Goal: Information Seeking & Learning: Check status

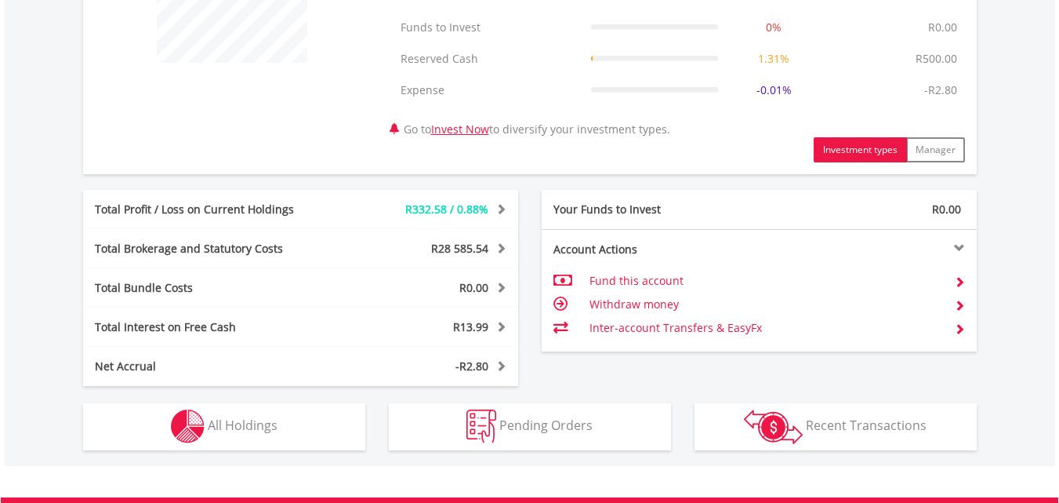
scroll to position [862, 0]
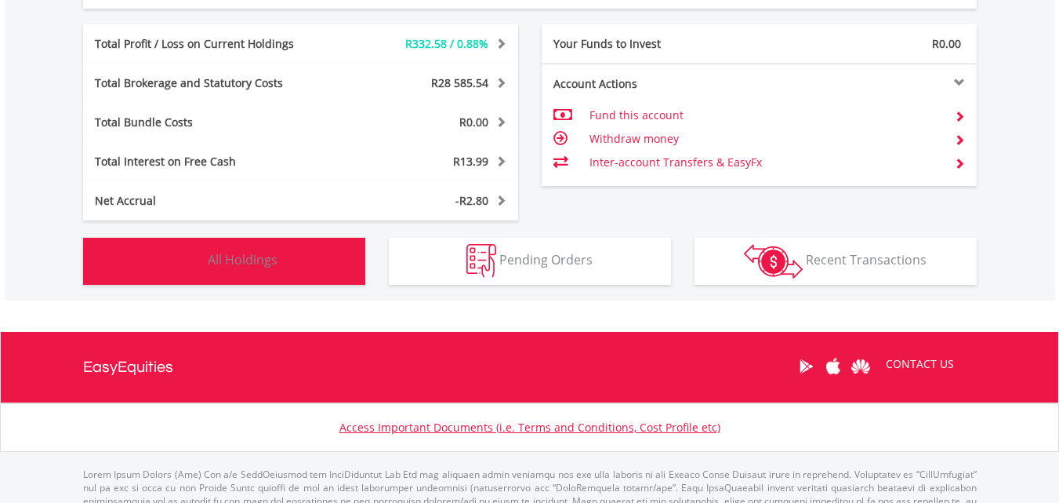
click at [291, 253] on button "Holdings All Holdings" at bounding box center [224, 261] width 282 height 47
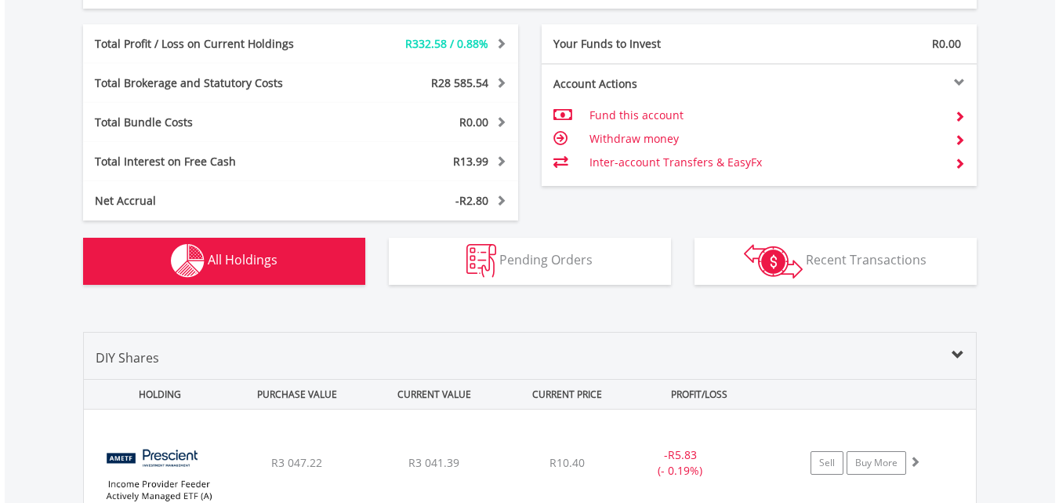
scroll to position [1194, 0]
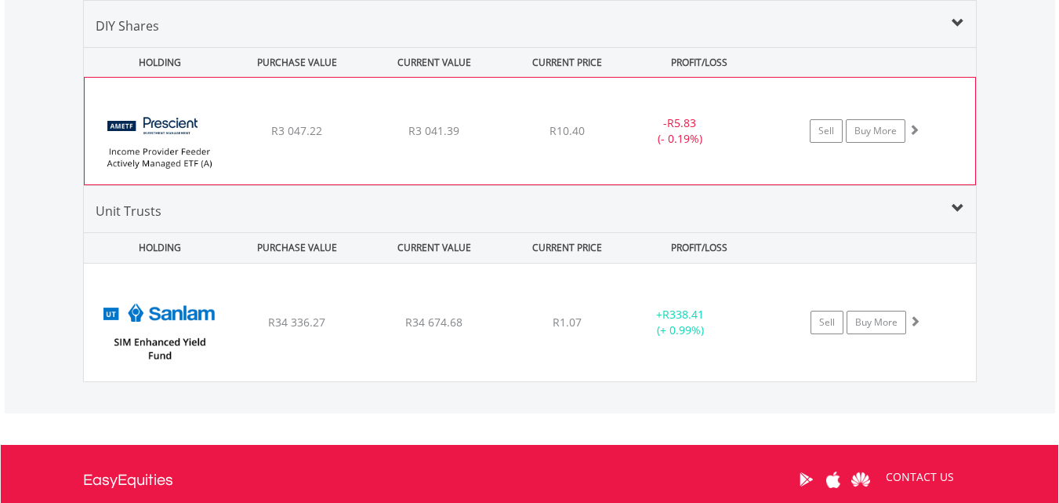
click at [461, 154] on div "﻿ Prescient Income Provider Feeder AMETF R3 047.22 R3 041.39 R10.40 - R5.83 (- …" at bounding box center [530, 131] width 891 height 107
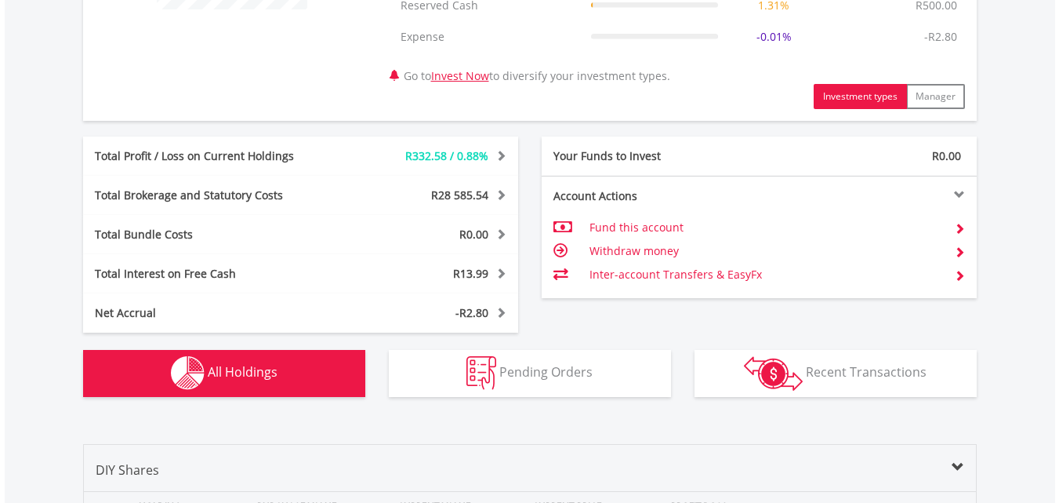
scroll to position [784, 0]
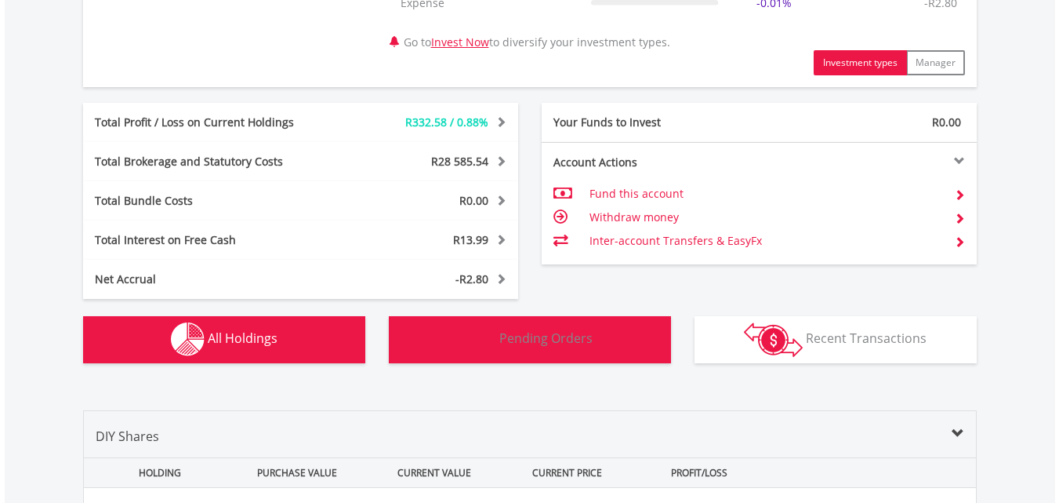
click at [564, 343] on span "Pending Orders" at bounding box center [545, 337] width 93 height 17
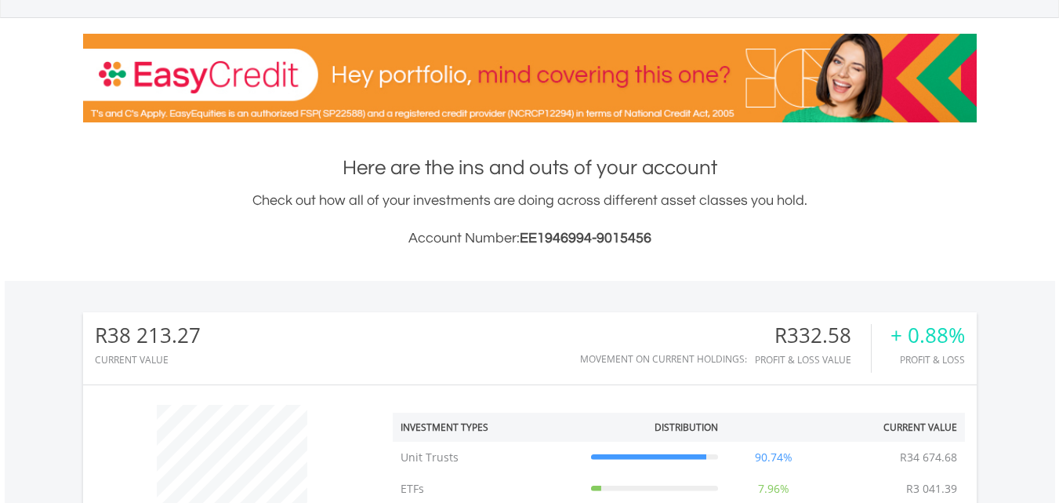
scroll to position [0, 0]
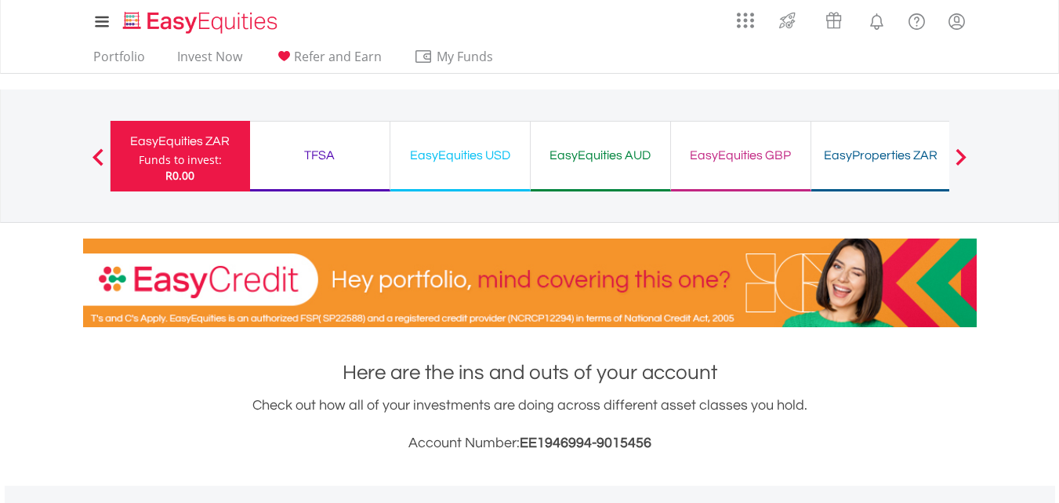
click at [362, 174] on div "TFSA Funds to invest: R0.00" at bounding box center [320, 156] width 140 height 71
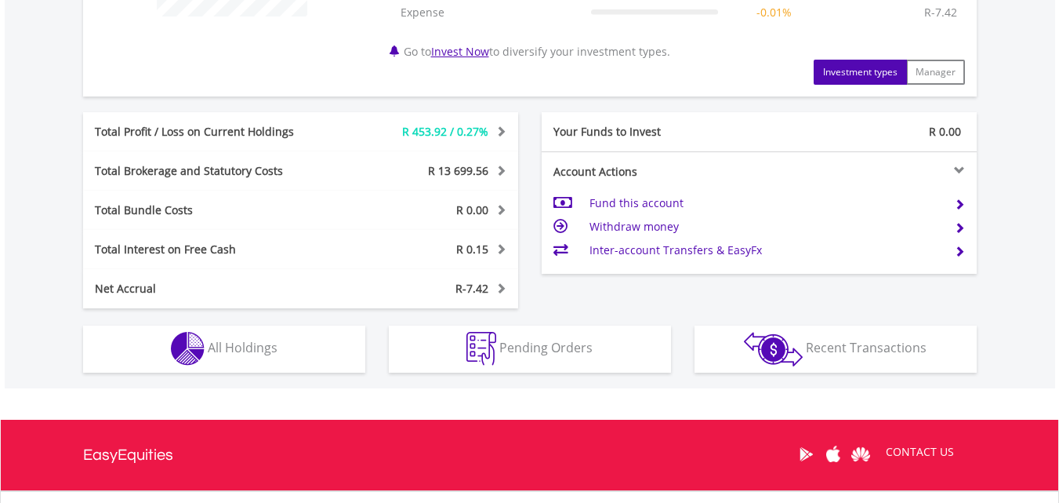
scroll to position [862, 0]
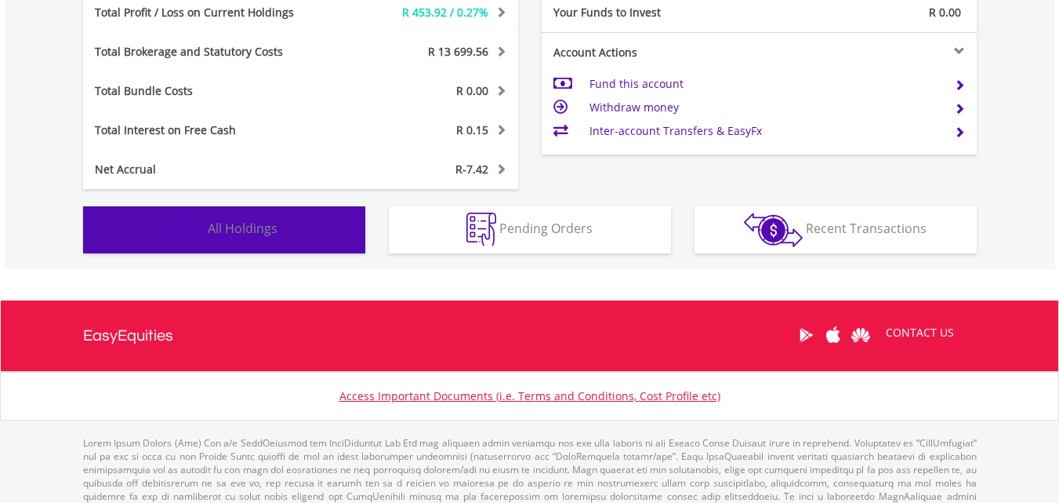
click at [237, 228] on span "All Holdings" at bounding box center [243, 228] width 70 height 17
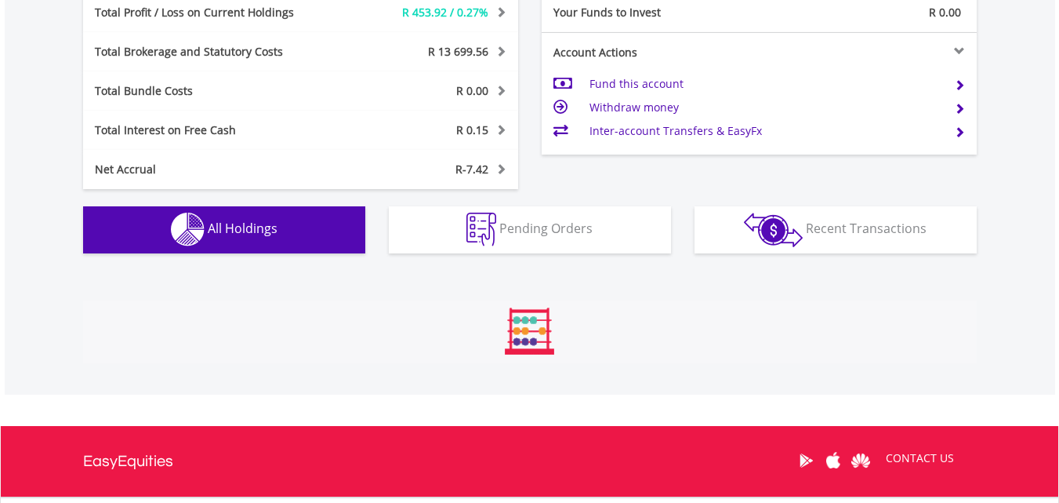
scroll to position [1163, 0]
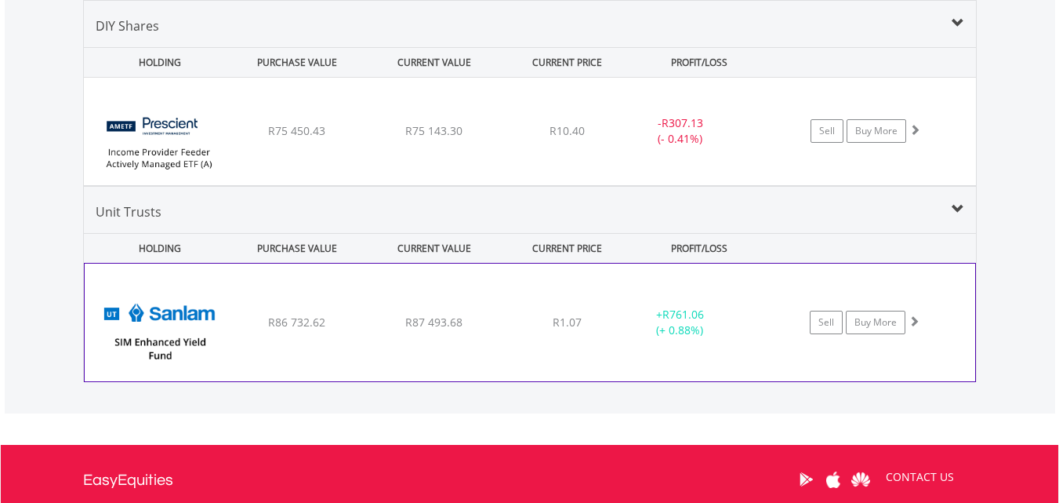
click at [408, 327] on span "R87 493.68" at bounding box center [433, 321] width 57 height 15
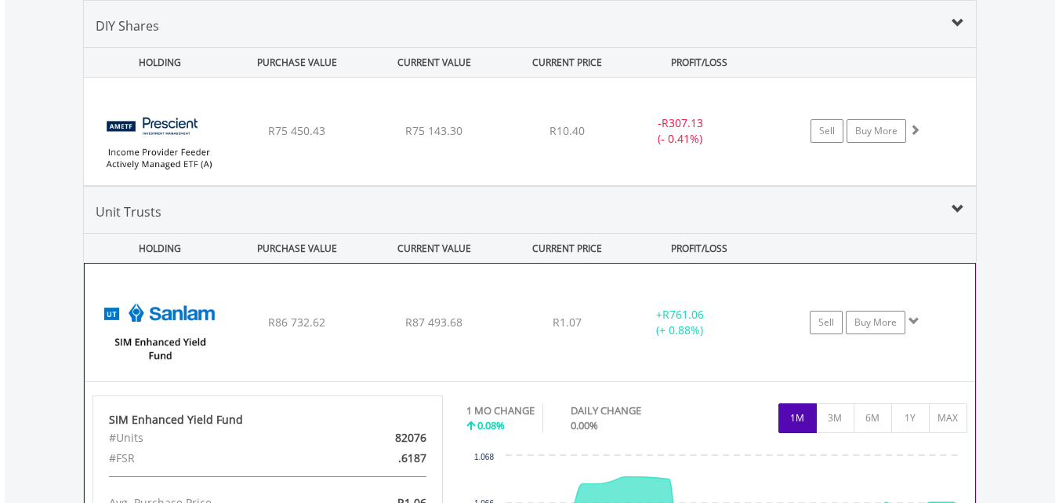
scroll to position [1319, 0]
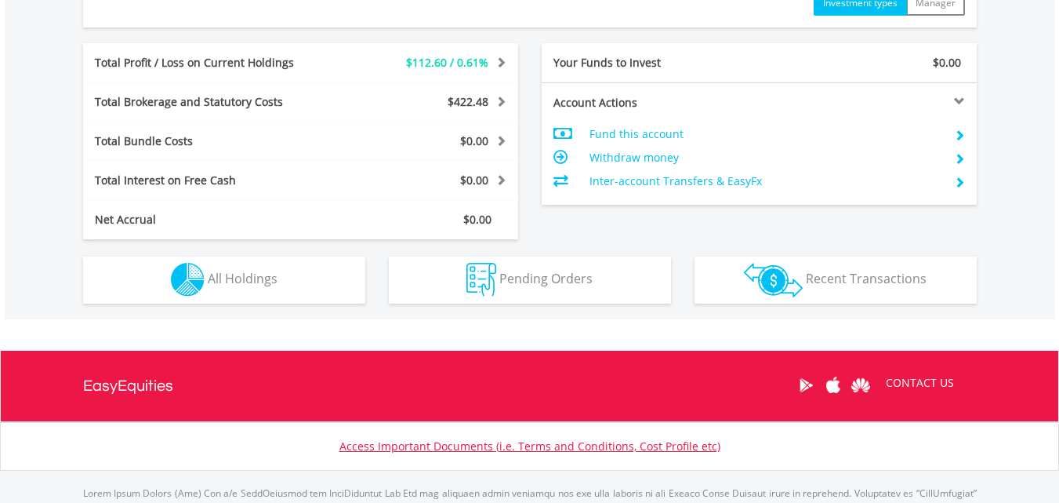
scroll to position [784, 0]
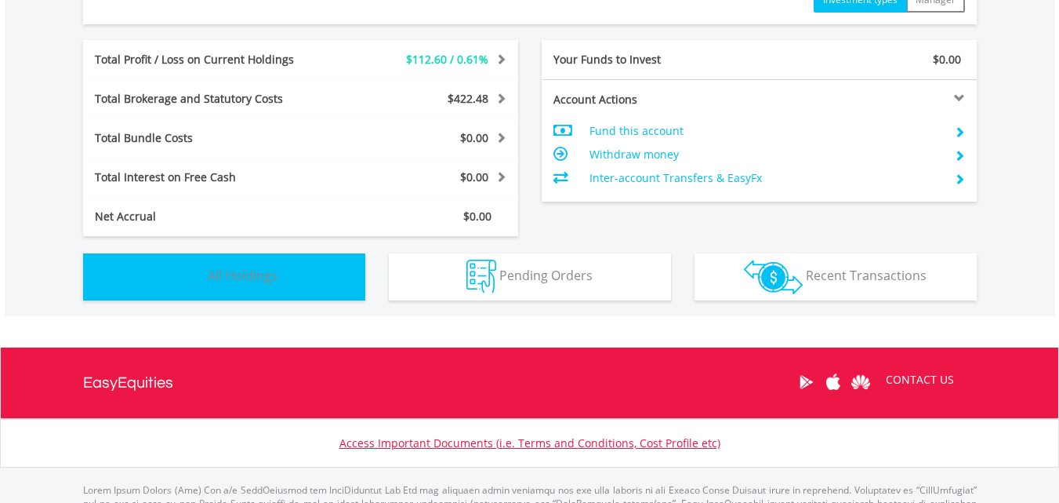
click at [314, 278] on button "Holdings All Holdings" at bounding box center [224, 276] width 282 height 47
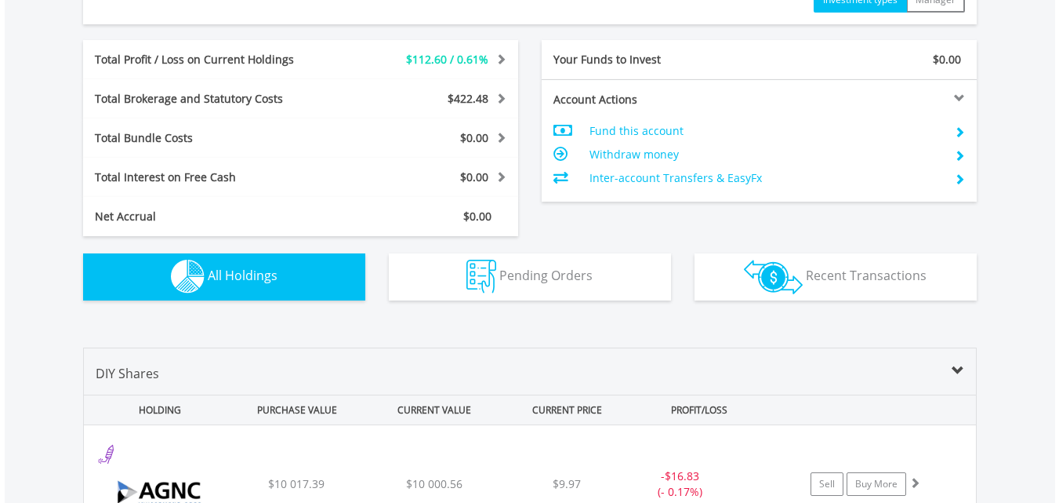
scroll to position [1131, 0]
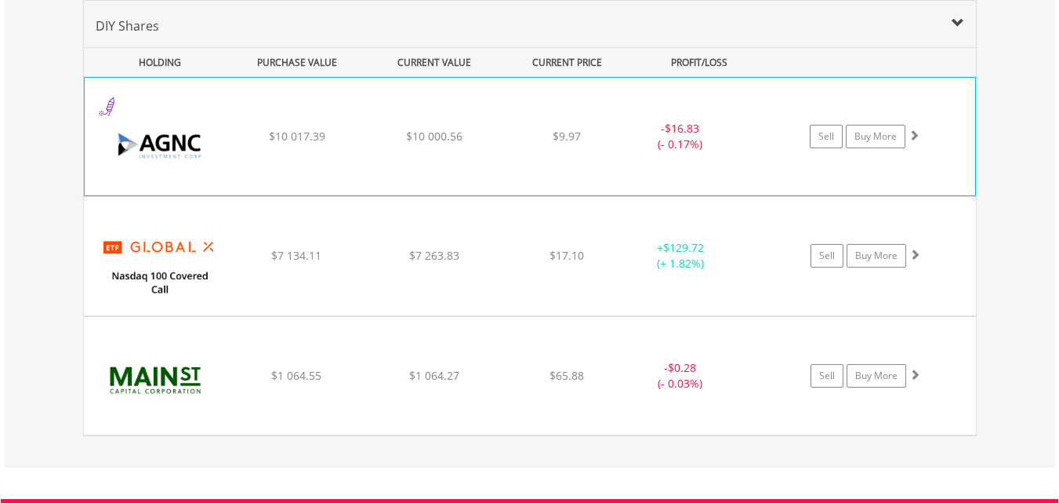
click at [586, 161] on div "﻿ AGNC Investment Corp $10 017.39 $10 000.56 $9.97 - $16.83 (- 0.17%) Sell Buy …" at bounding box center [530, 137] width 891 height 118
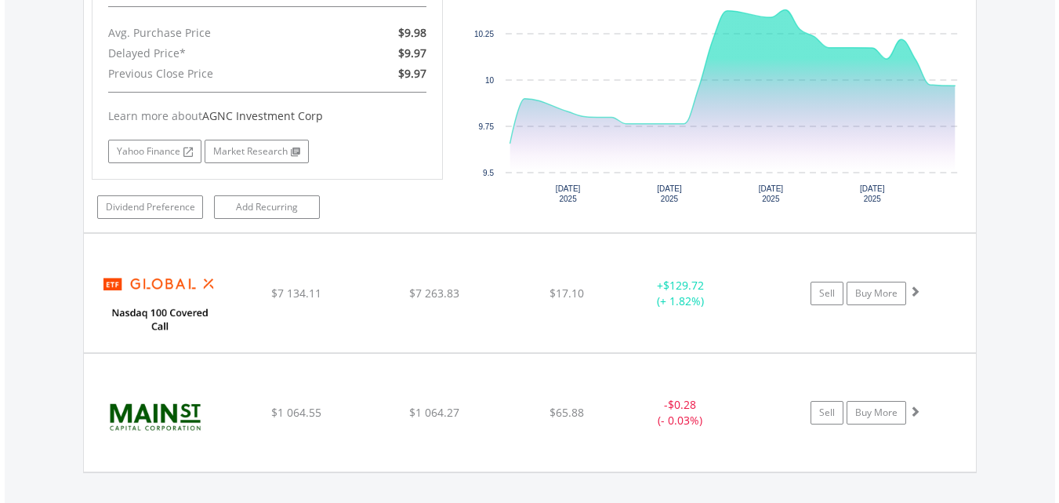
scroll to position [1602, 0]
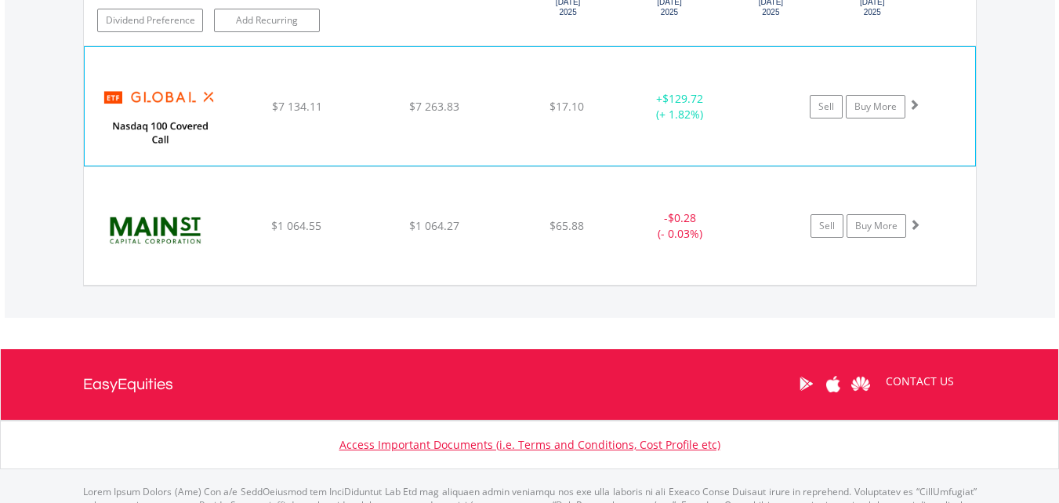
click at [533, 137] on div "﻿ Global X Nasdaq 100 Covered Call ETF $7 134.11 $7 263.83 $17.10 + $129.72 (+ …" at bounding box center [530, 106] width 891 height 118
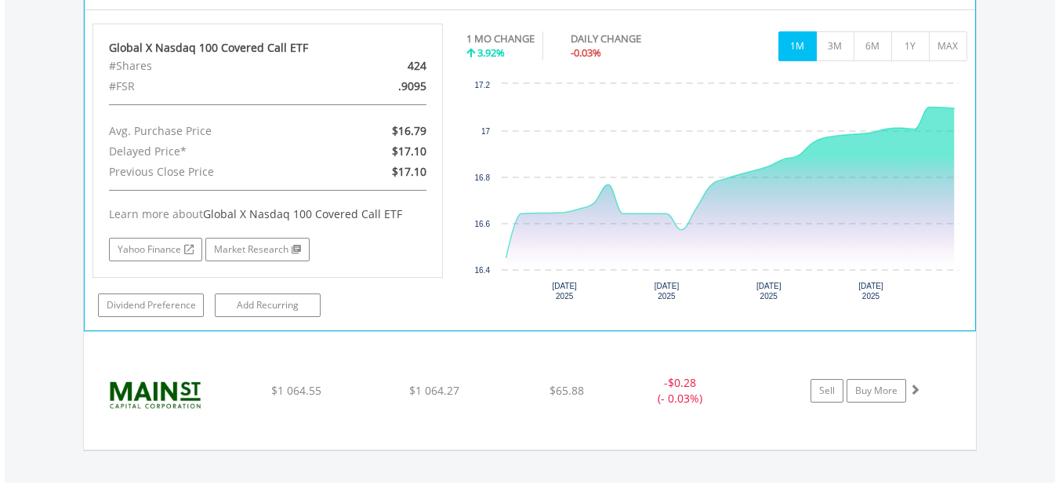
scroll to position [1759, 0]
click at [153, 248] on link "Yahoo Finance" at bounding box center [155, 249] width 93 height 24
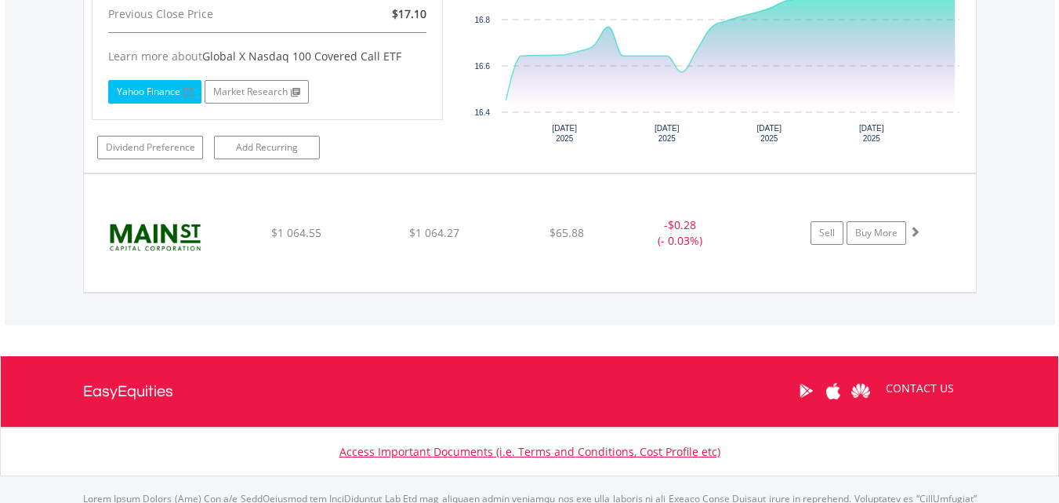
scroll to position [1994, 0]
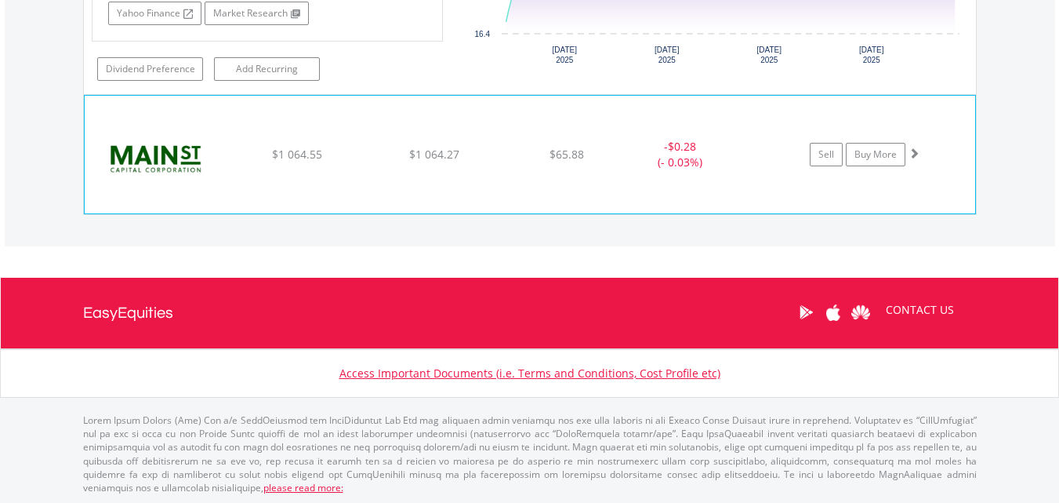
click at [399, 166] on div "﻿ Main Street Capital Corp $1 064.55 $1 064.27 $65.88 - $0.28 (- 0.03%) Sell Bu…" at bounding box center [530, 155] width 891 height 118
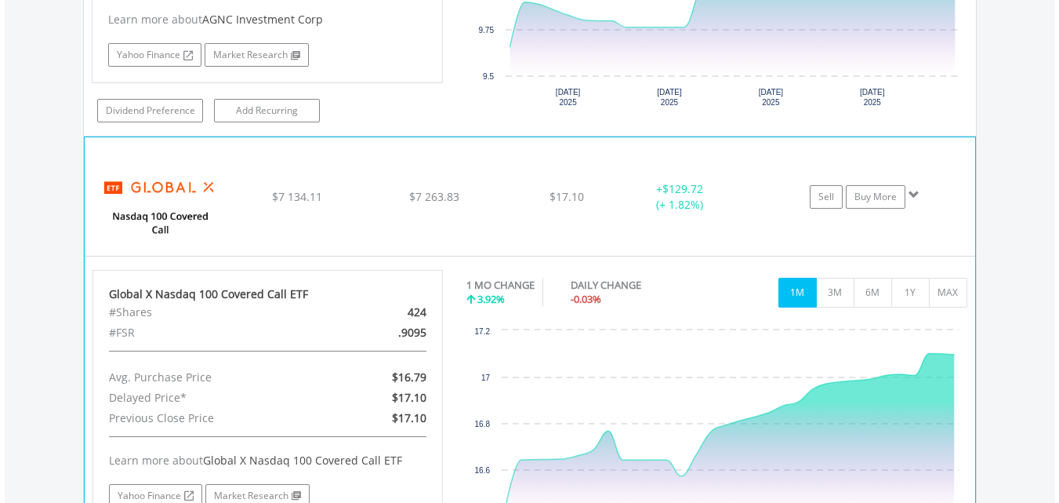
scroll to position [1602, 0]
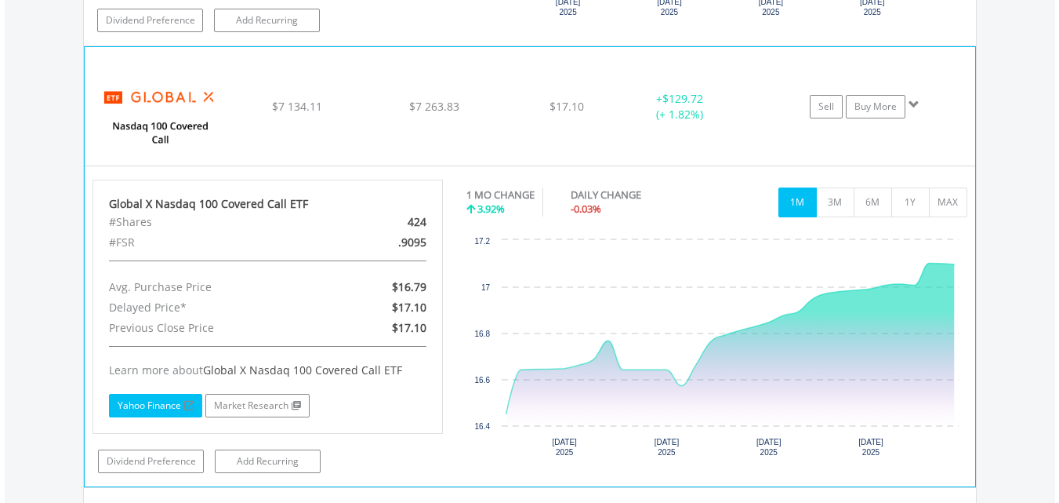
click at [130, 401] on link "Yahoo Finance" at bounding box center [155, 406] width 93 height 24
